Goal: Transaction & Acquisition: Download file/media

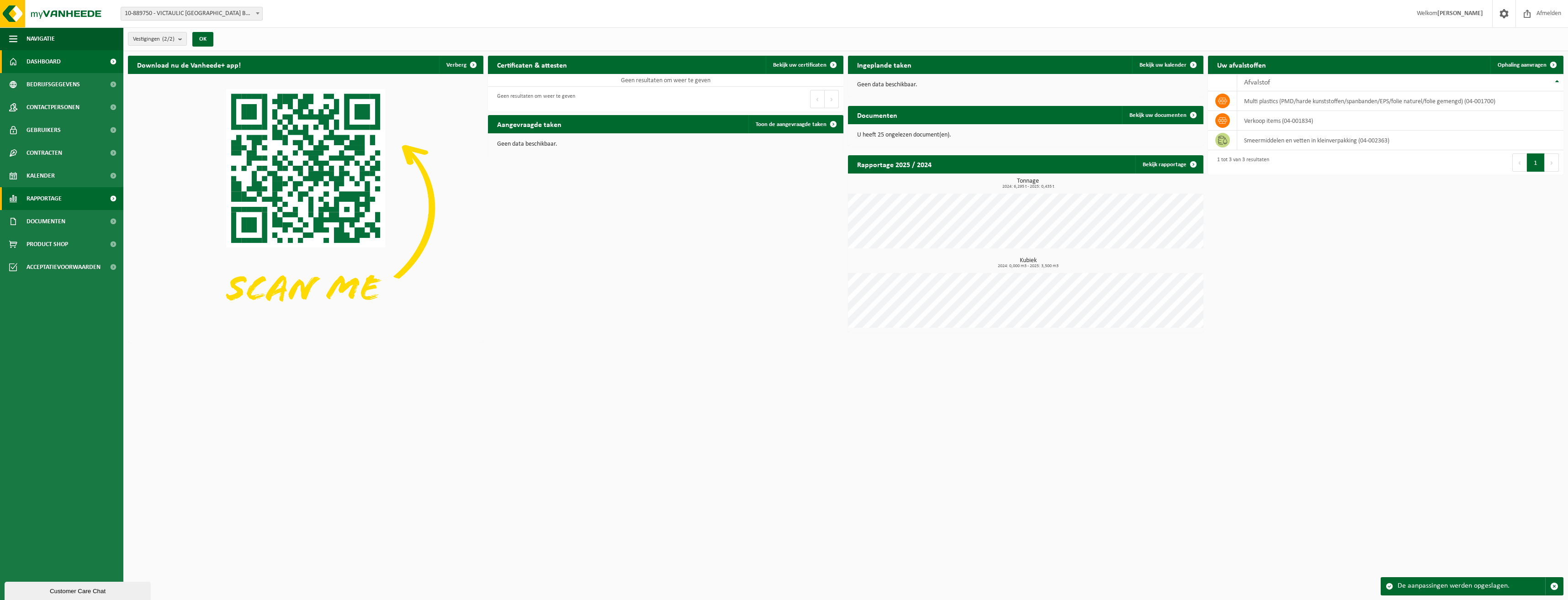
click at [61, 197] on span "Rapportage" at bounding box center [44, 198] width 35 height 23
click at [59, 267] on span "Documenten" at bounding box center [46, 263] width 39 height 23
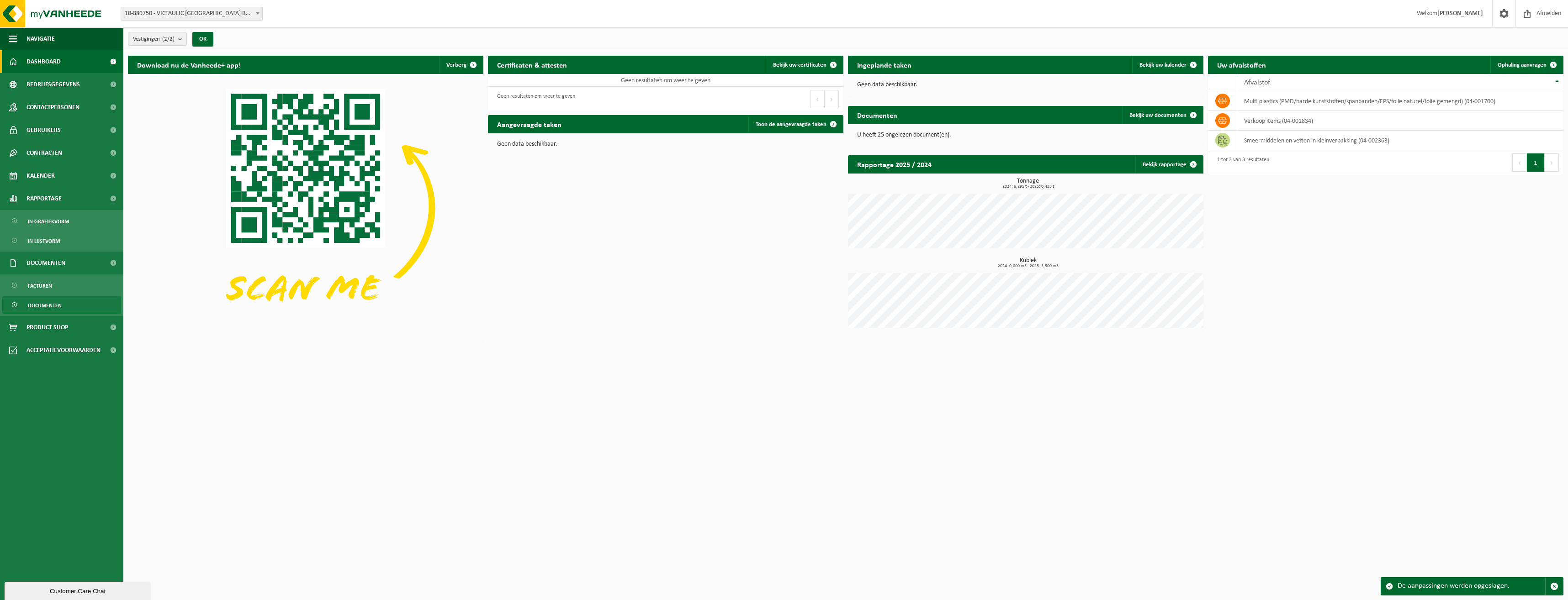
click at [62, 308] on link "Documenten" at bounding box center [62, 306] width 119 height 18
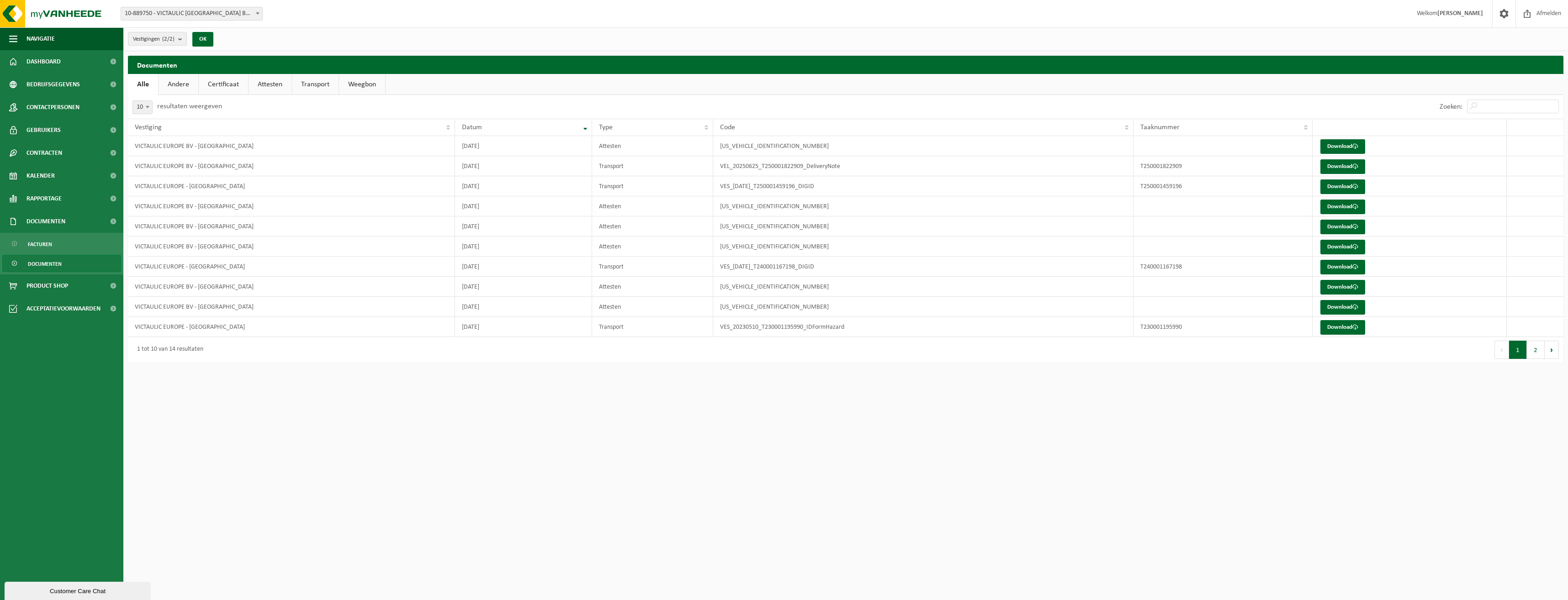
click at [220, 80] on link "Certificaat" at bounding box center [223, 84] width 49 height 21
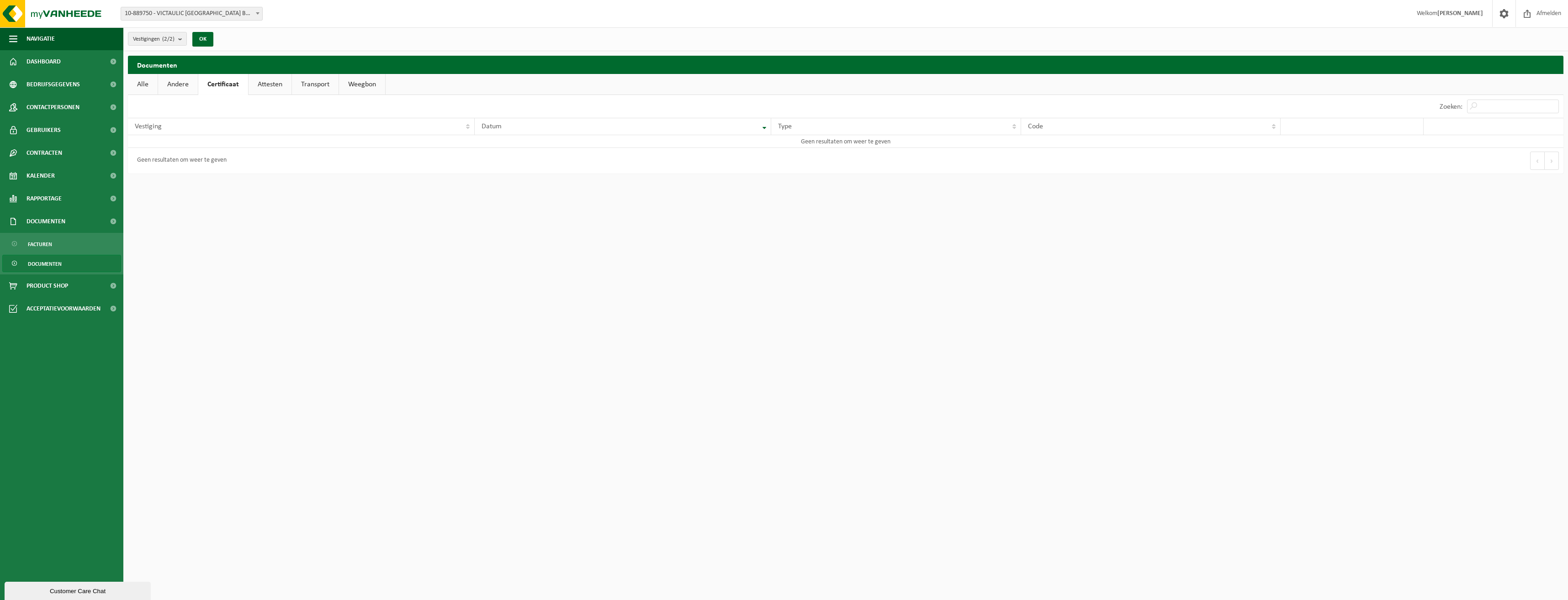
click at [273, 84] on link "Attesten" at bounding box center [270, 84] width 43 height 21
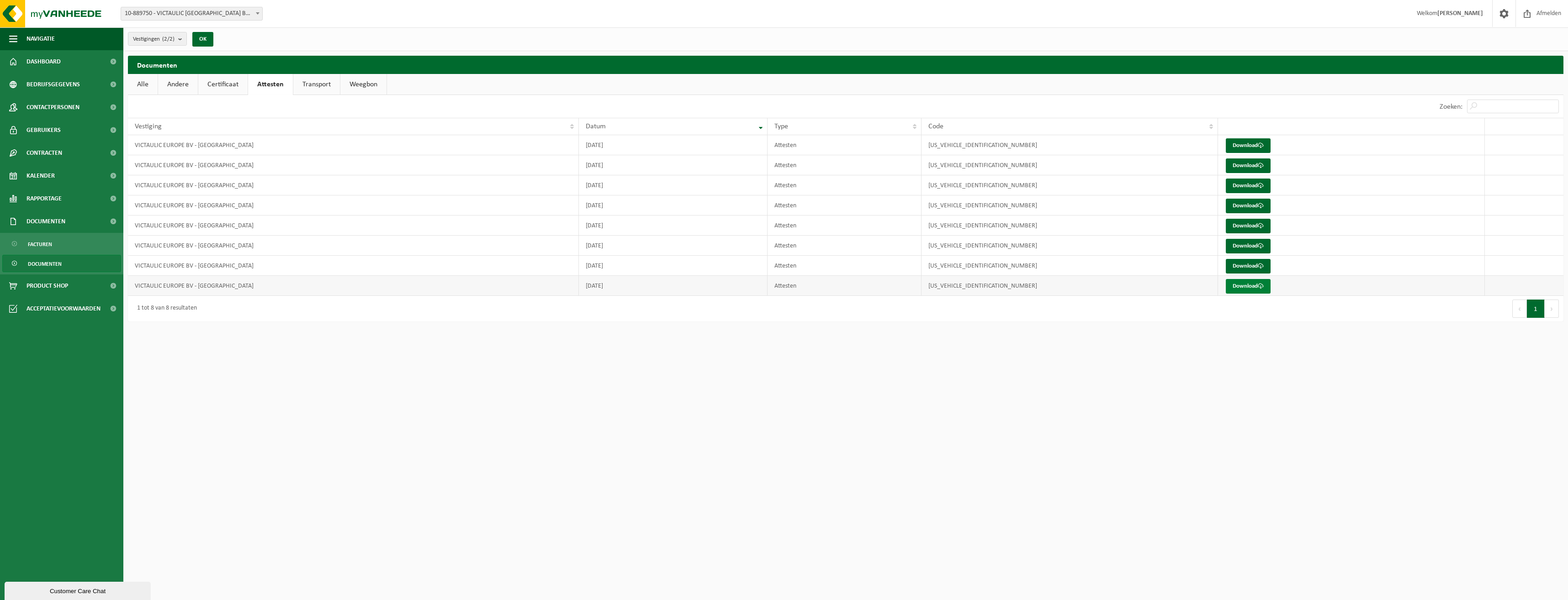
click at [1257, 282] on link "Download" at bounding box center [1248, 286] width 45 height 15
click at [1253, 268] on link "Download" at bounding box center [1248, 267] width 45 height 15
click at [1253, 246] on link "Download" at bounding box center [1248, 246] width 45 height 15
click at [1257, 225] on link "Download" at bounding box center [1248, 226] width 45 height 15
click at [1254, 206] on link "Download" at bounding box center [1248, 206] width 45 height 15
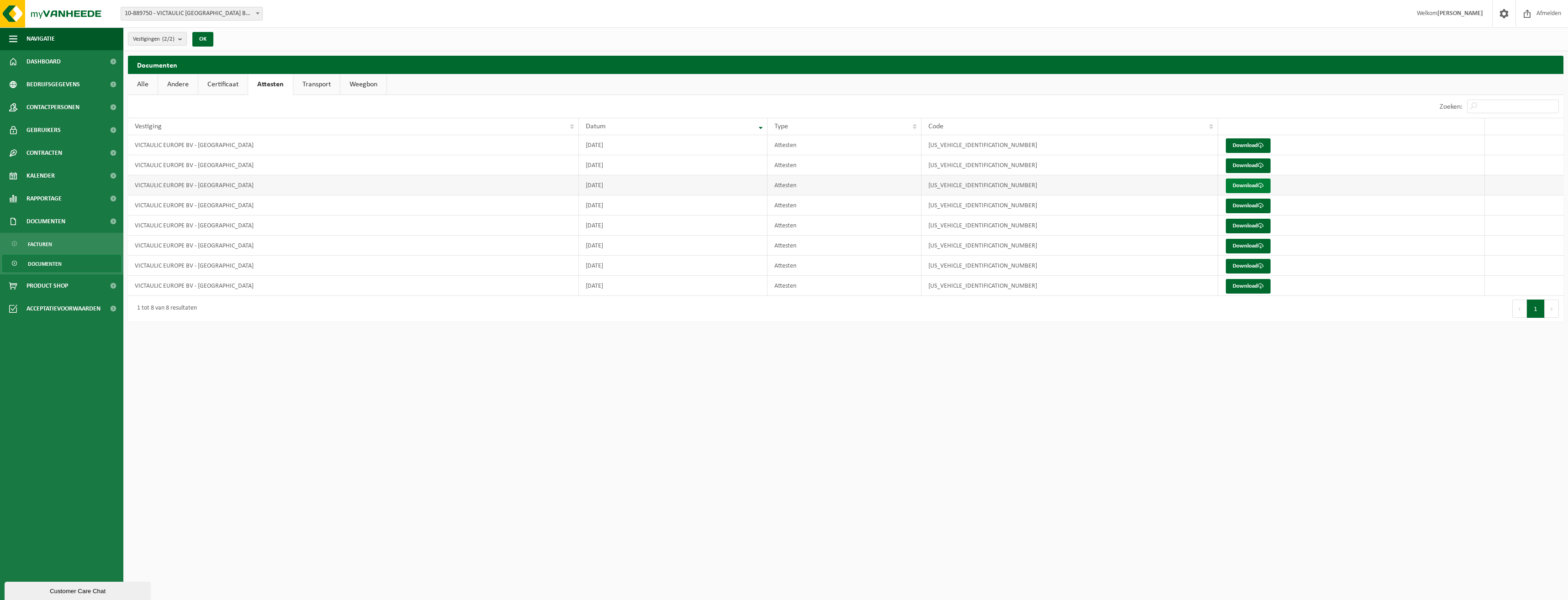
click at [1253, 184] on link "Download" at bounding box center [1248, 186] width 45 height 15
click at [1247, 164] on link "Download" at bounding box center [1248, 166] width 45 height 15
click at [1246, 145] on link "Download" at bounding box center [1248, 145] width 45 height 15
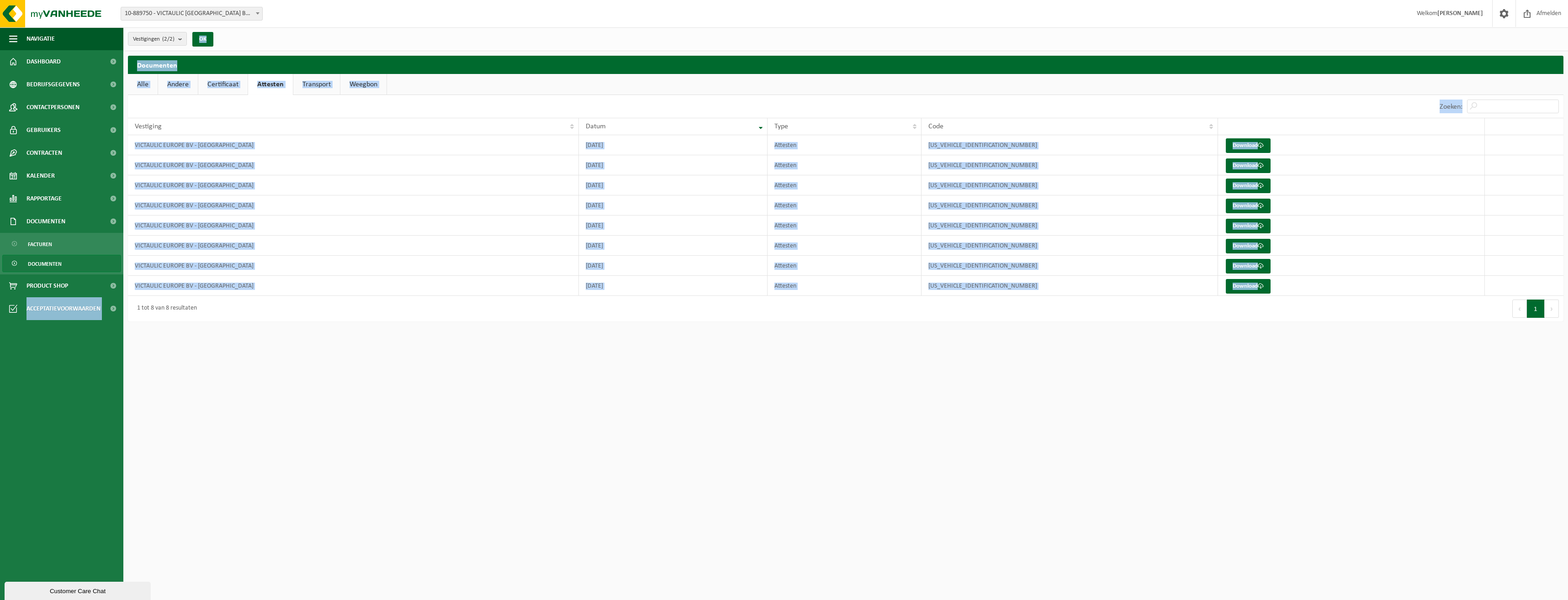
click at [0, 535] on html "Vestiging: 10-889750 - VICTAULIC EUROPE BV - [GEOGRAPHIC_DATA] 10-889761 - VICT…" at bounding box center [784, 300] width 1568 height 600
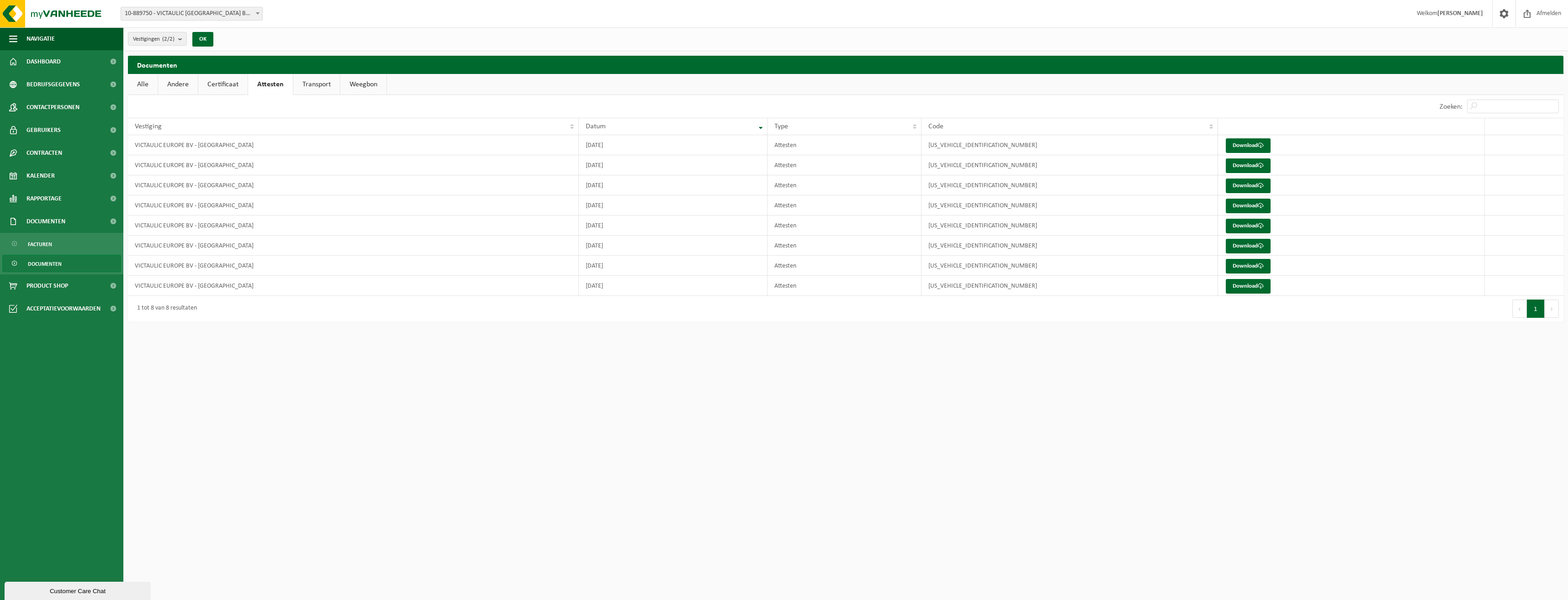
click at [349, 444] on html "Vestiging: 10-889750 - VICTAULIC EUROPE BV - [GEOGRAPHIC_DATA] 10-889761 - VICT…" at bounding box center [784, 300] width 1568 height 600
